Goal: Check status: Check status

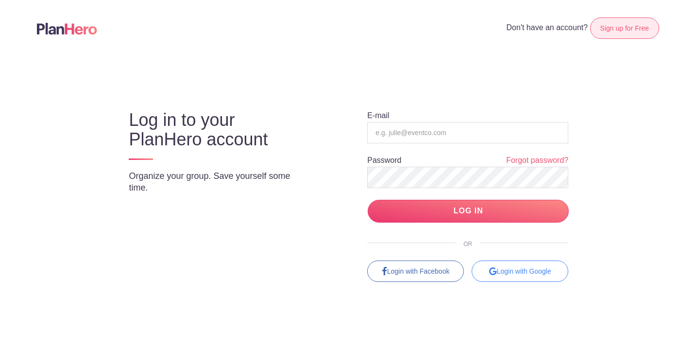
click at [614, 30] on link "Sign up for Free" at bounding box center [624, 27] width 69 height 21
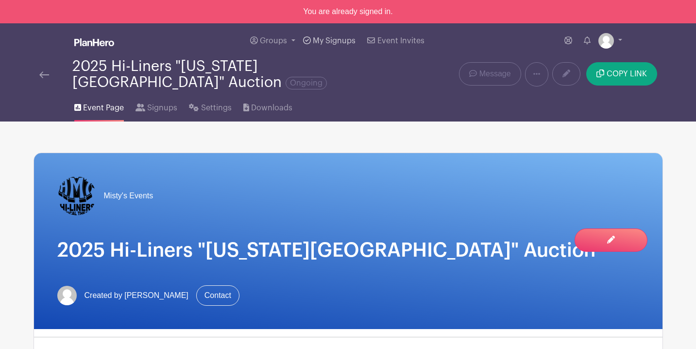
click at [345, 41] on span "My Signups" at bounding box center [334, 41] width 43 height 8
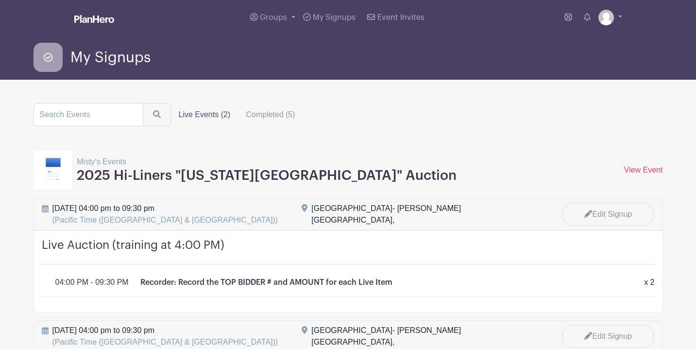
click at [197, 114] on label "Live Events (2)" at bounding box center [205, 114] width 68 height 19
click at [0, 0] on input "Live Events (2)" at bounding box center [0, 0] width 0 height 0
click at [243, 113] on label "Completed (5)" at bounding box center [270, 114] width 65 height 19
click at [0, 0] on input "Completed (5)" at bounding box center [0, 0] width 0 height 0
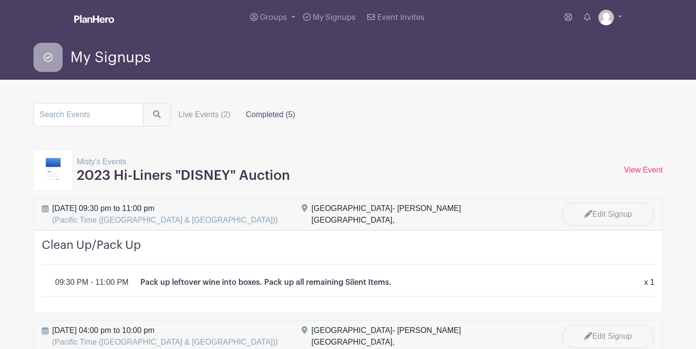
click at [244, 113] on label "Completed (5)" at bounding box center [270, 114] width 65 height 19
click at [0, 0] on input "Completed (5)" at bounding box center [0, 0] width 0 height 0
click at [194, 115] on label "Live Events (2)" at bounding box center [205, 114] width 68 height 19
click at [0, 0] on input "Live Events (2)" at bounding box center [0, 0] width 0 height 0
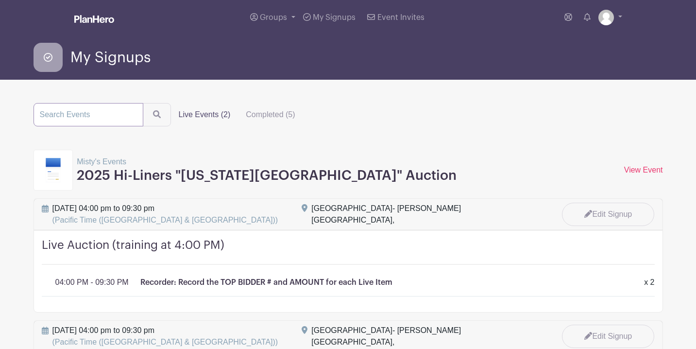
click at [107, 120] on input "search" at bounding box center [89, 114] width 110 height 23
type input "2024"
click at [143, 103] on button "submit" at bounding box center [157, 114] width 28 height 23
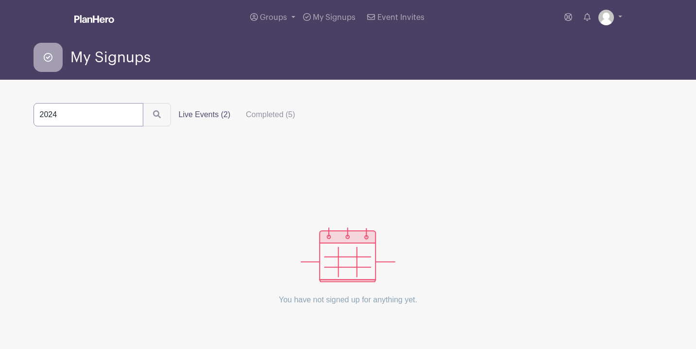
click at [121, 113] on input "2024" at bounding box center [89, 114] width 110 height 23
click at [91, 120] on input "search" at bounding box center [89, 114] width 110 height 23
click at [191, 119] on label "Live Events (2)" at bounding box center [205, 114] width 68 height 19
click at [0, 0] on input "Live Events (2)" at bounding box center [0, 0] width 0 height 0
click at [190, 117] on label "Live Events (2)" at bounding box center [205, 114] width 68 height 19
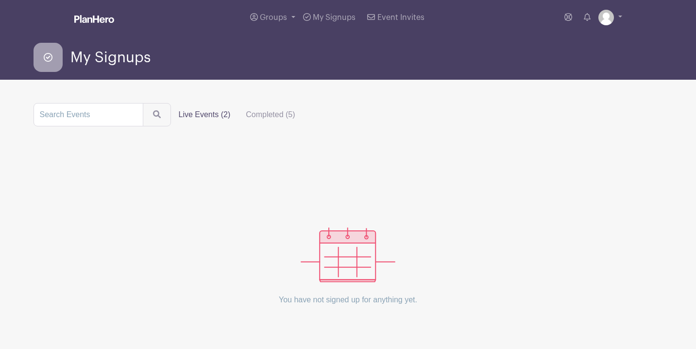
click at [0, 0] on input "Live Events (2)" at bounding box center [0, 0] width 0 height 0
click at [248, 112] on label "Completed (5)" at bounding box center [270, 114] width 65 height 19
click at [0, 0] on input "Completed (5)" at bounding box center [0, 0] width 0 height 0
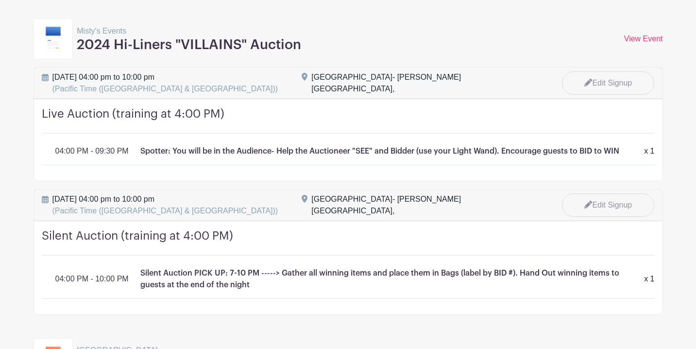
scroll to position [570, 0]
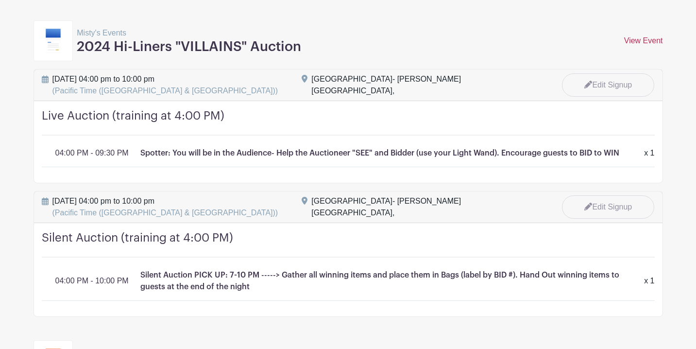
click at [634, 43] on link "View Event" at bounding box center [643, 40] width 39 height 8
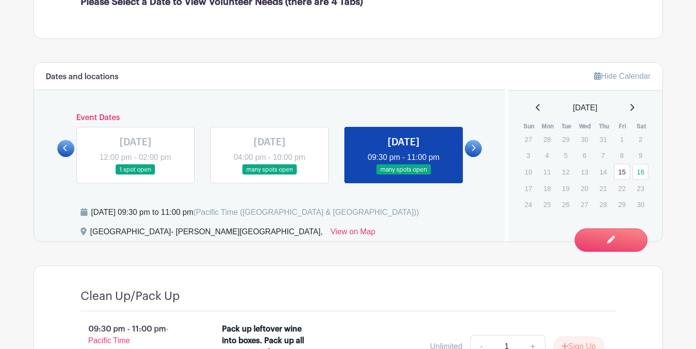
scroll to position [393, 0]
click at [270, 175] on link at bounding box center [270, 175] width 0 height 0
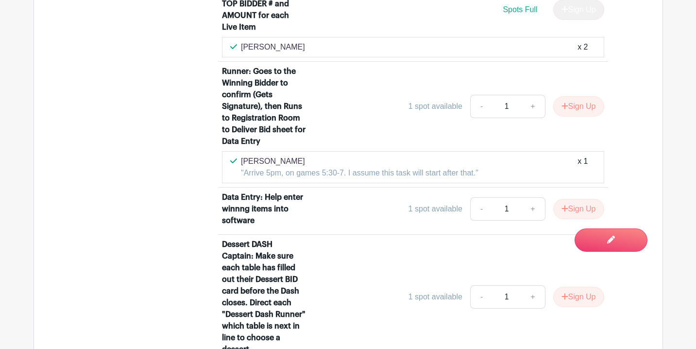
scroll to position [2045, 0]
